Goal: Transaction & Acquisition: Purchase product/service

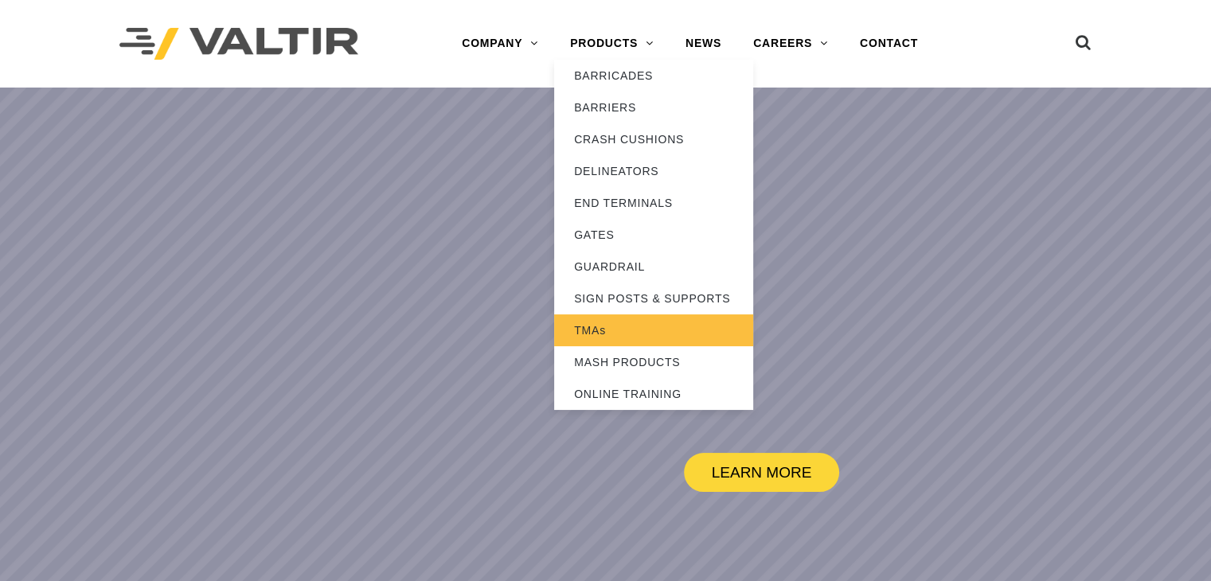
click at [598, 329] on link "TMAs" at bounding box center [653, 330] width 199 height 32
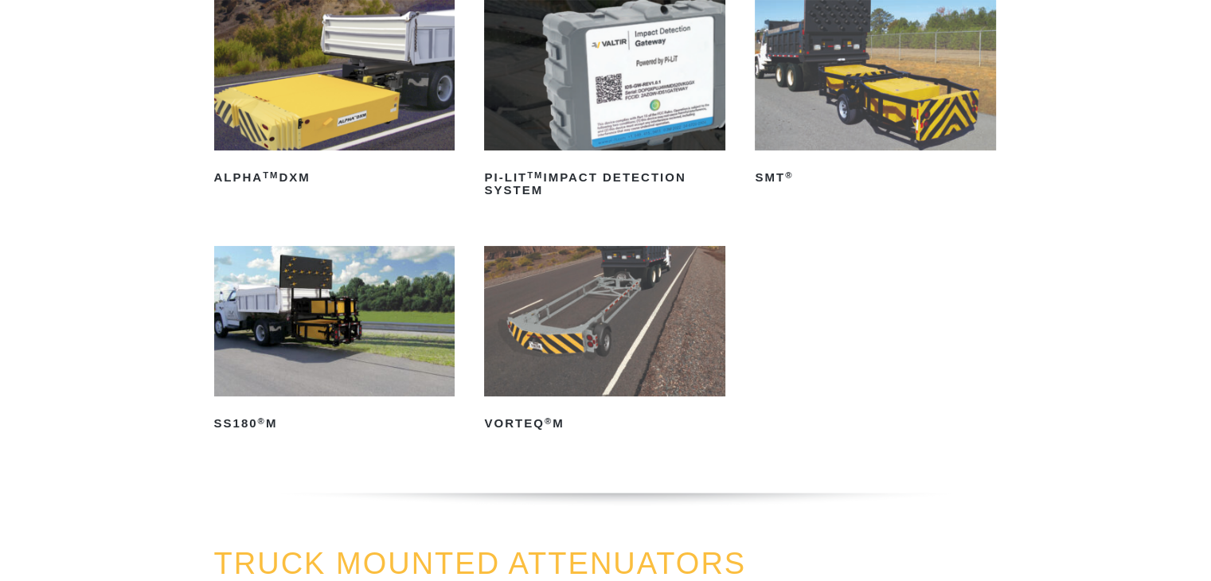
scroll to position [258, 0]
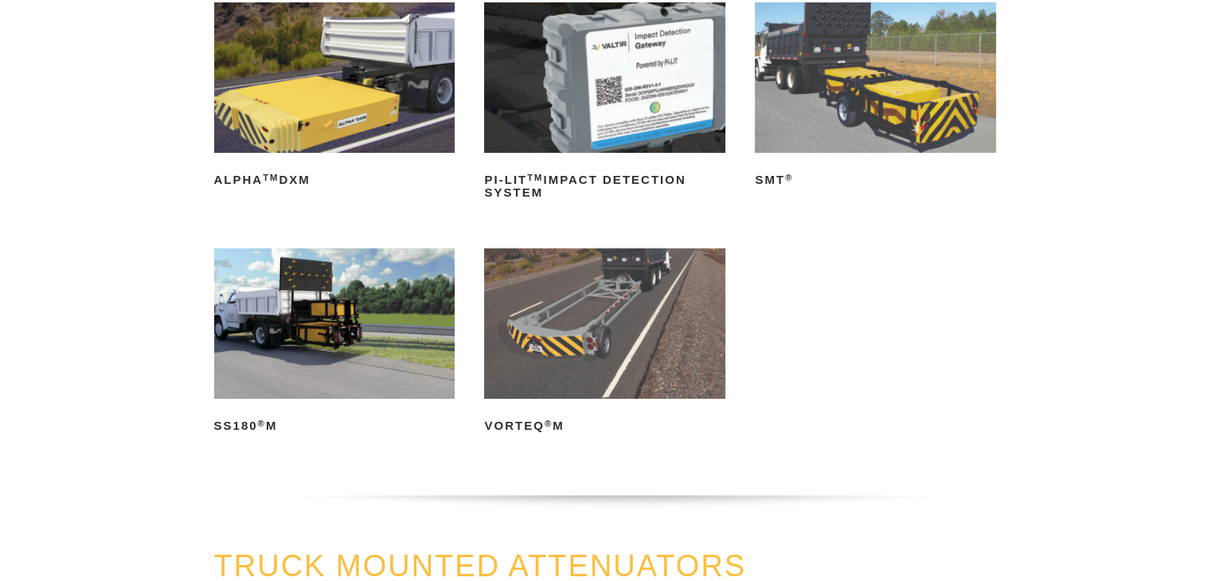
click at [374, 294] on img at bounding box center [334, 323] width 241 height 150
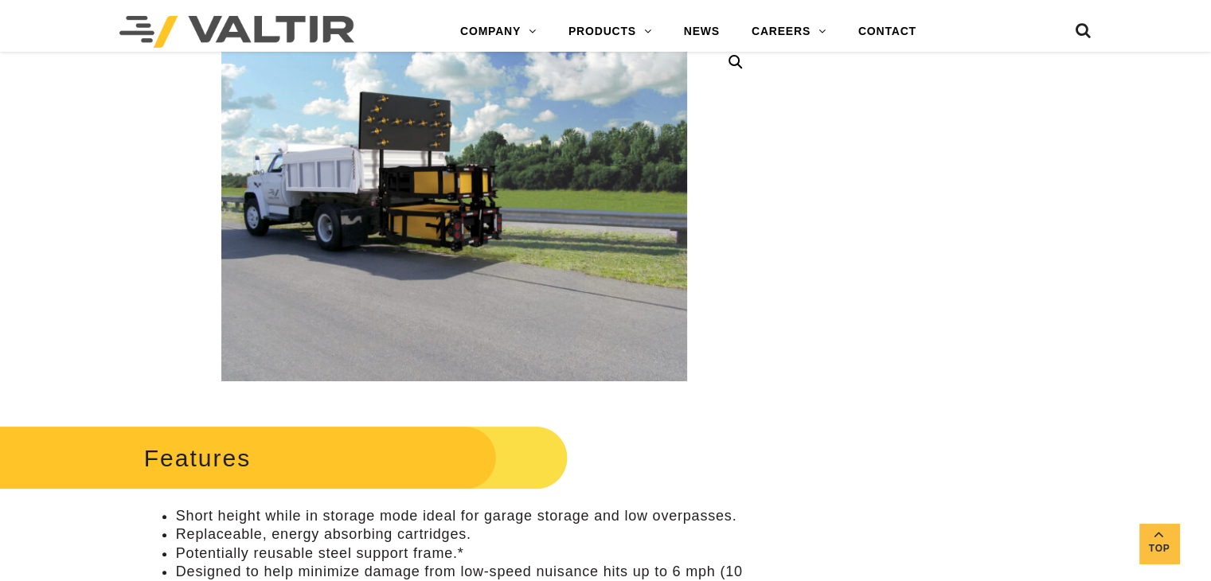
scroll to position [299, 0]
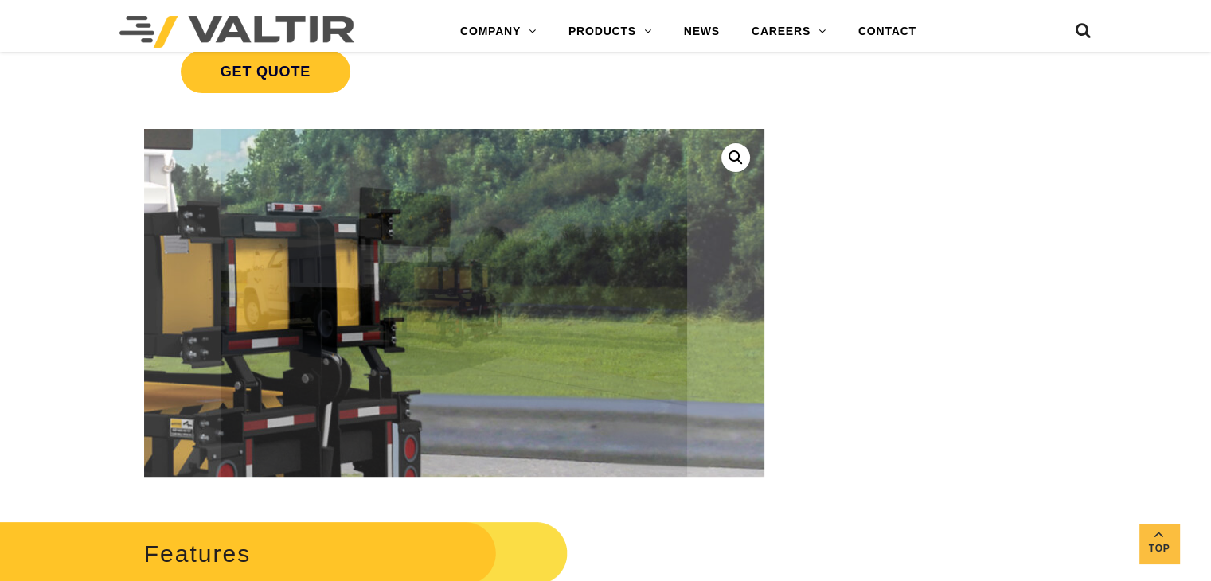
drag, startPoint x: 560, startPoint y: 275, endPoint x: 893, endPoint y: 233, distance: 336.2
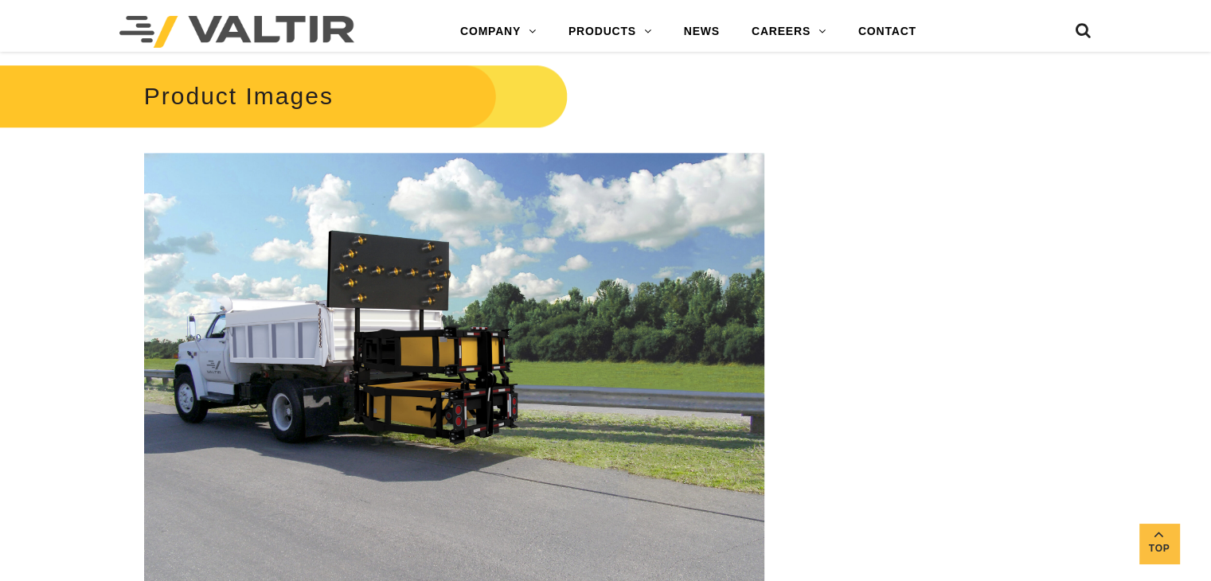
scroll to position [1952, 0]
